Goal: Entertainment & Leisure: Consume media (video, audio)

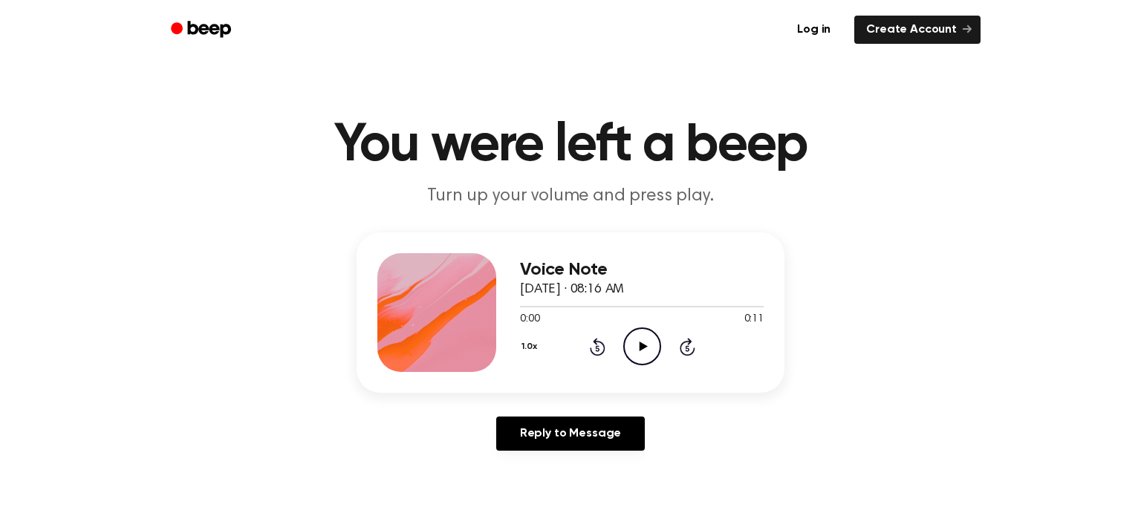
click at [637, 346] on icon "Play Audio" at bounding box center [642, 346] width 38 height 38
click at [601, 347] on icon "Rewind 5 seconds" at bounding box center [597, 346] width 16 height 19
click at [596, 348] on icon at bounding box center [597, 348] width 4 height 6
click at [597, 346] on icon at bounding box center [597, 348] width 4 height 6
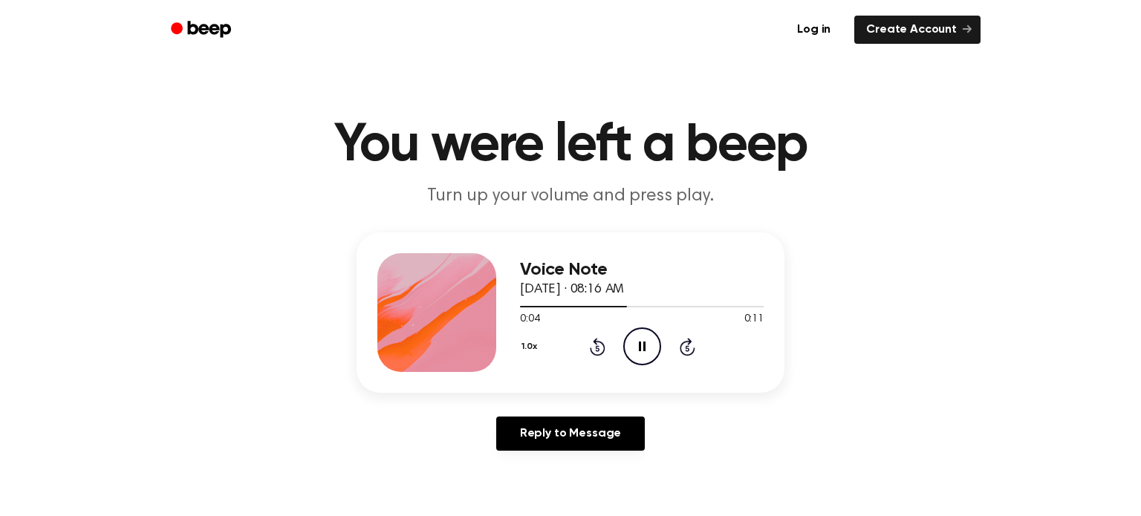
click at [522, 340] on button "1.0x" at bounding box center [531, 346] width 22 height 25
click at [542, 403] on span "0.8x" at bounding box center [544, 409] width 19 height 16
click at [530, 348] on button "0.8x" at bounding box center [532, 346] width 25 height 25
click at [538, 428] on span "1.0x" at bounding box center [544, 434] width 19 height 16
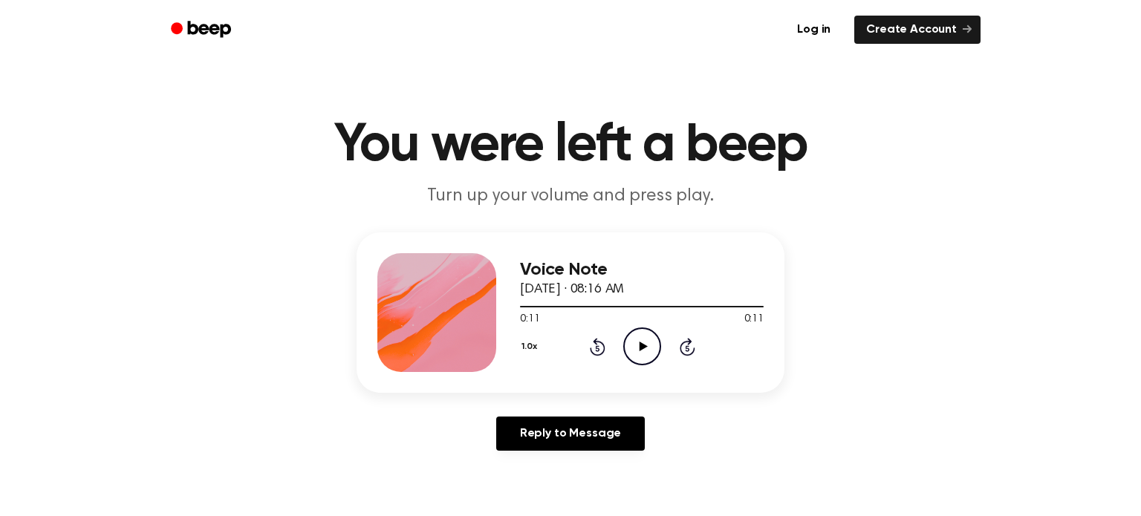
click at [644, 342] on icon "Play Audio" at bounding box center [642, 346] width 38 height 38
click at [639, 344] on icon at bounding box center [643, 347] width 8 height 10
click at [659, 437] on div "Reply to Message" at bounding box center [570, 440] width 428 height 46
click at [639, 341] on icon "Play Audio" at bounding box center [642, 346] width 38 height 38
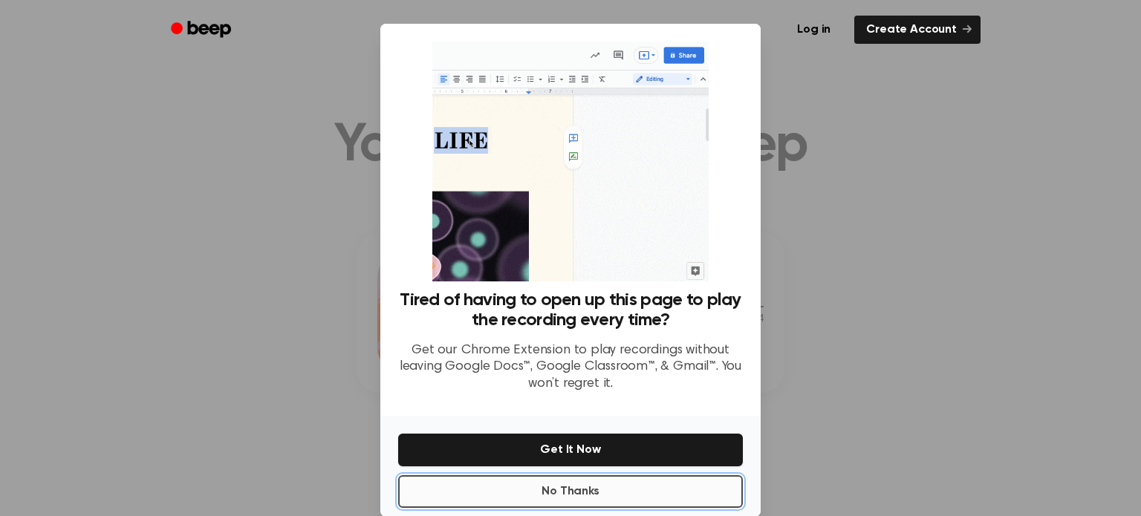
click at [597, 486] on button "No Thanks" at bounding box center [570, 491] width 345 height 33
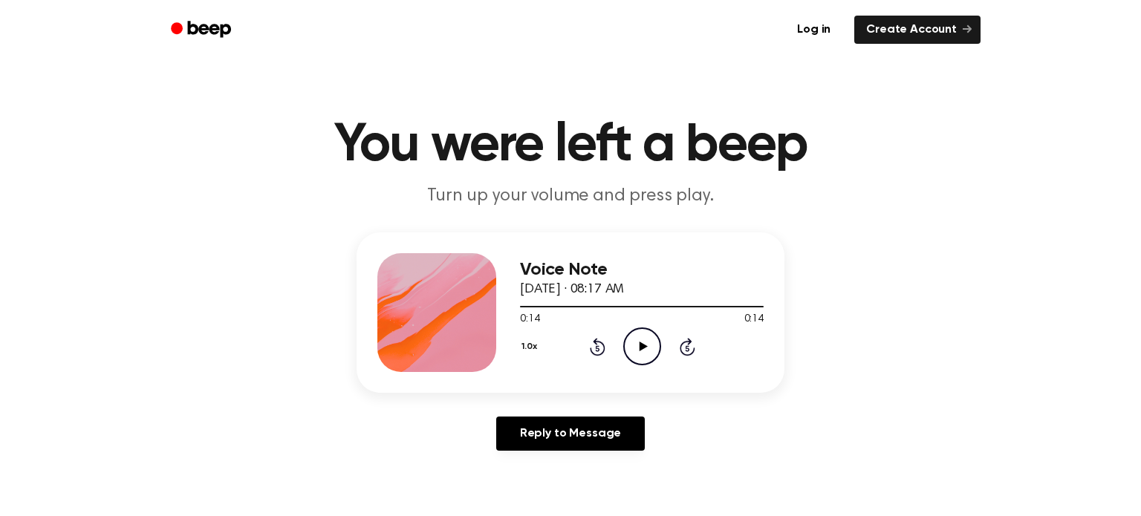
click at [625, 348] on icon "Play Audio" at bounding box center [642, 346] width 38 height 38
click at [641, 355] on icon "Play Audio" at bounding box center [642, 346] width 38 height 38
click at [645, 362] on icon "Pause Audio" at bounding box center [642, 346] width 38 height 38
click at [645, 362] on icon "Play Audio" at bounding box center [642, 346] width 38 height 38
click at [596, 349] on icon "Rewind 5 seconds" at bounding box center [597, 346] width 16 height 19
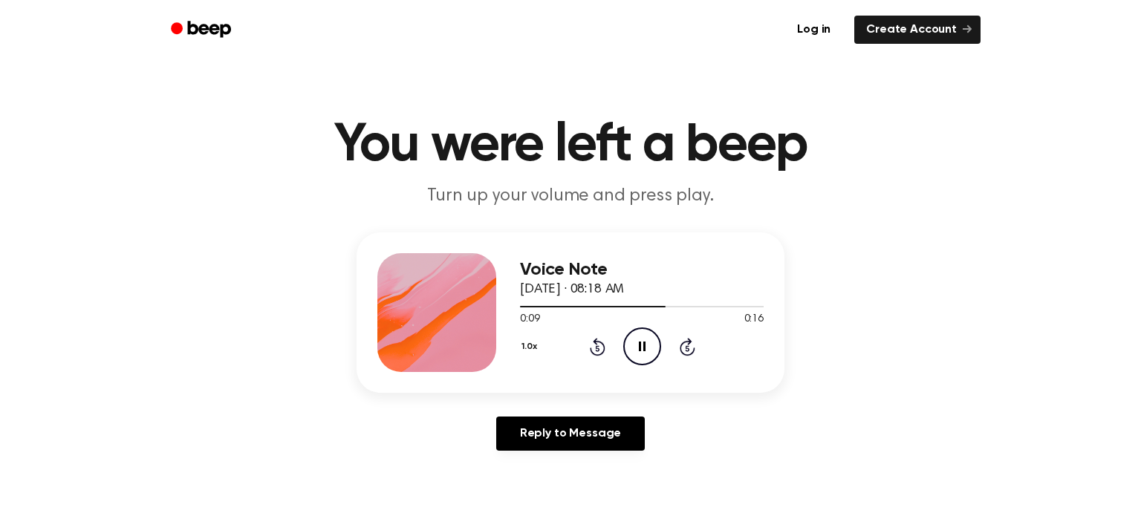
click at [596, 349] on icon "Rewind 5 seconds" at bounding box center [597, 346] width 16 height 19
click at [643, 336] on icon "Play Audio" at bounding box center [642, 346] width 38 height 38
click at [642, 345] on icon at bounding box center [643, 347] width 8 height 10
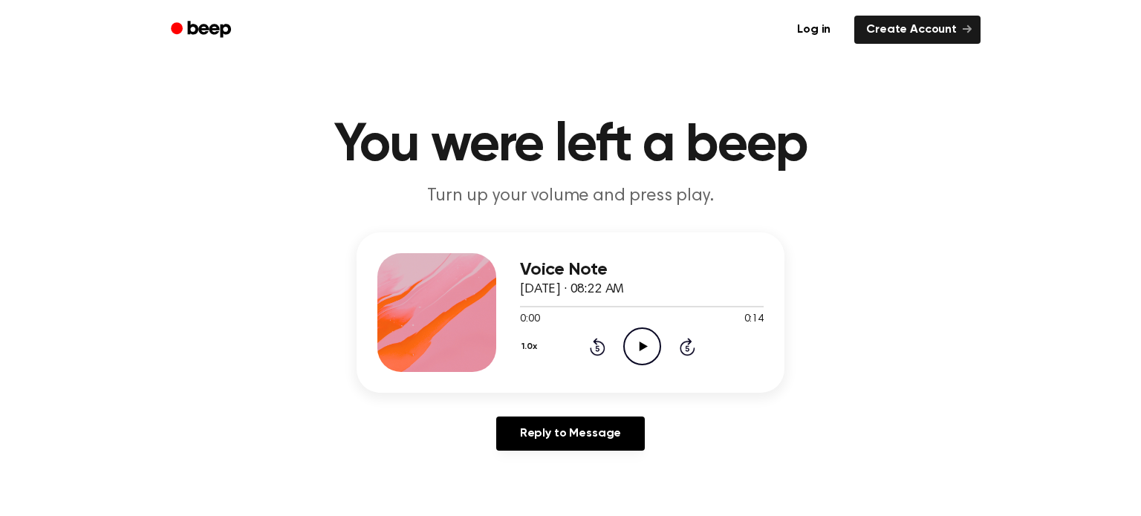
click at [637, 339] on icon "Play Audio" at bounding box center [642, 346] width 38 height 38
